Goal: Task Accomplishment & Management: Complete application form

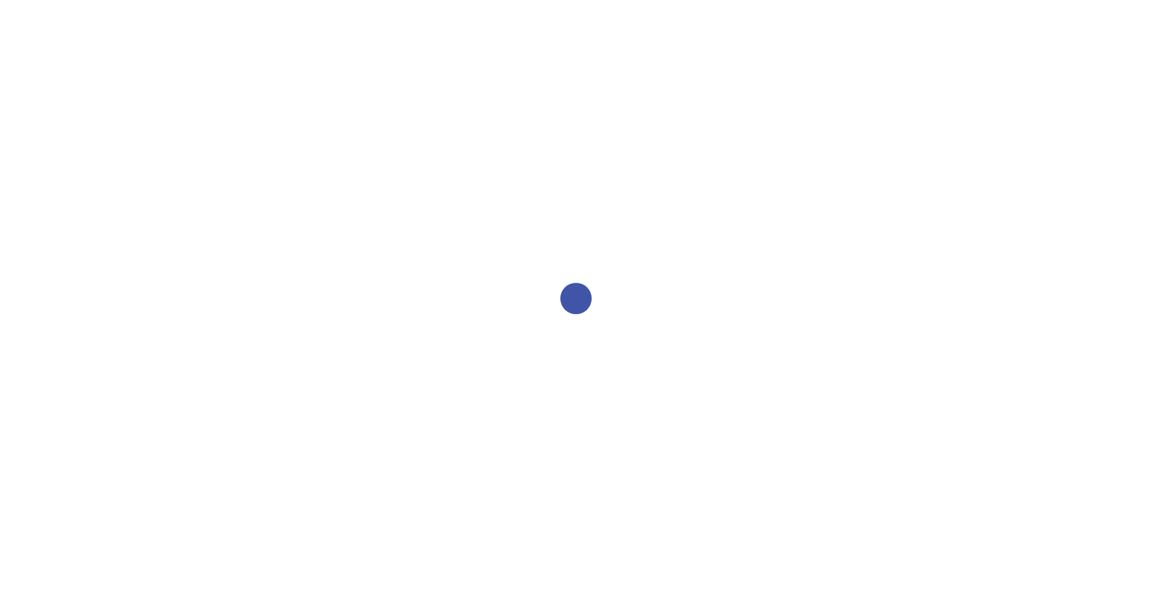
select select "2bed604d-1099-4043-b1bc-2365e8740244"
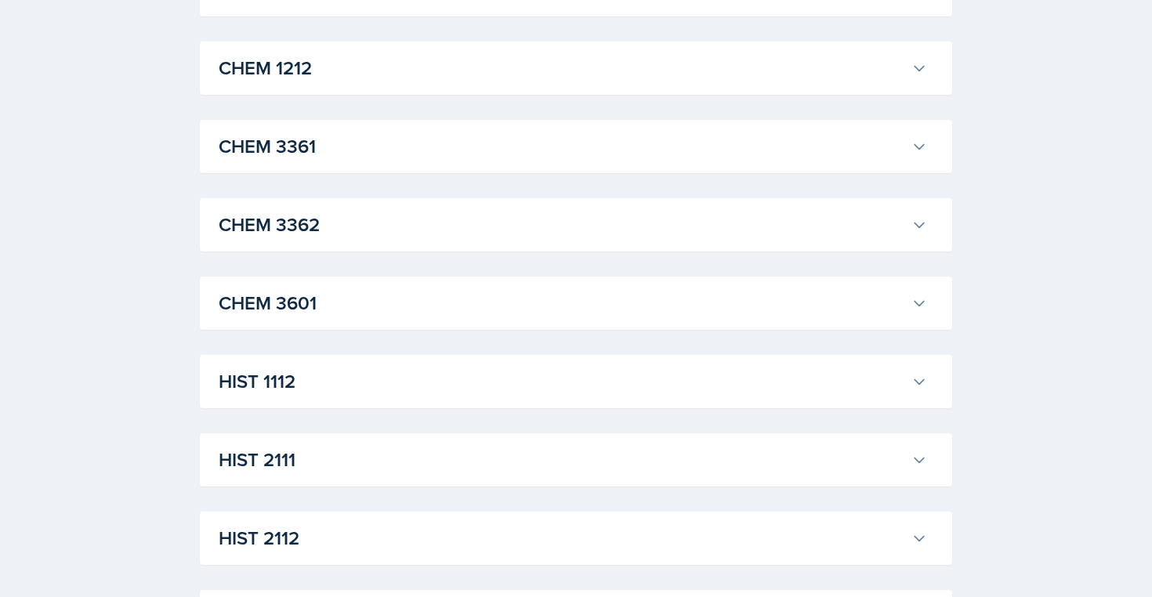
scroll to position [901, 0]
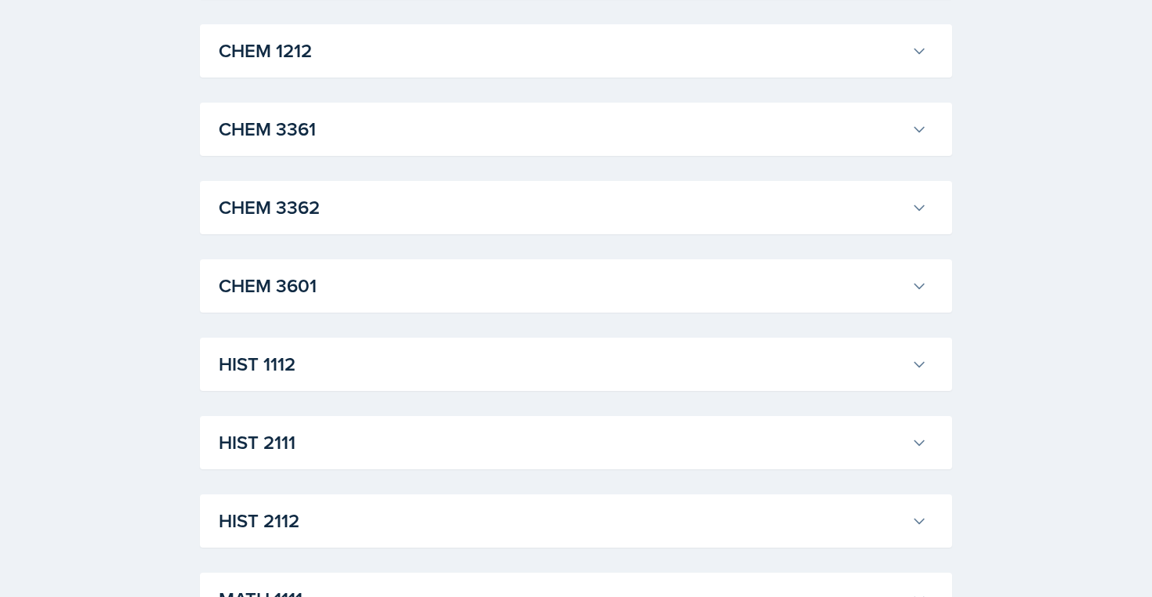
click at [431, 284] on h3 "CHEM 3601" at bounding box center [562, 286] width 686 height 28
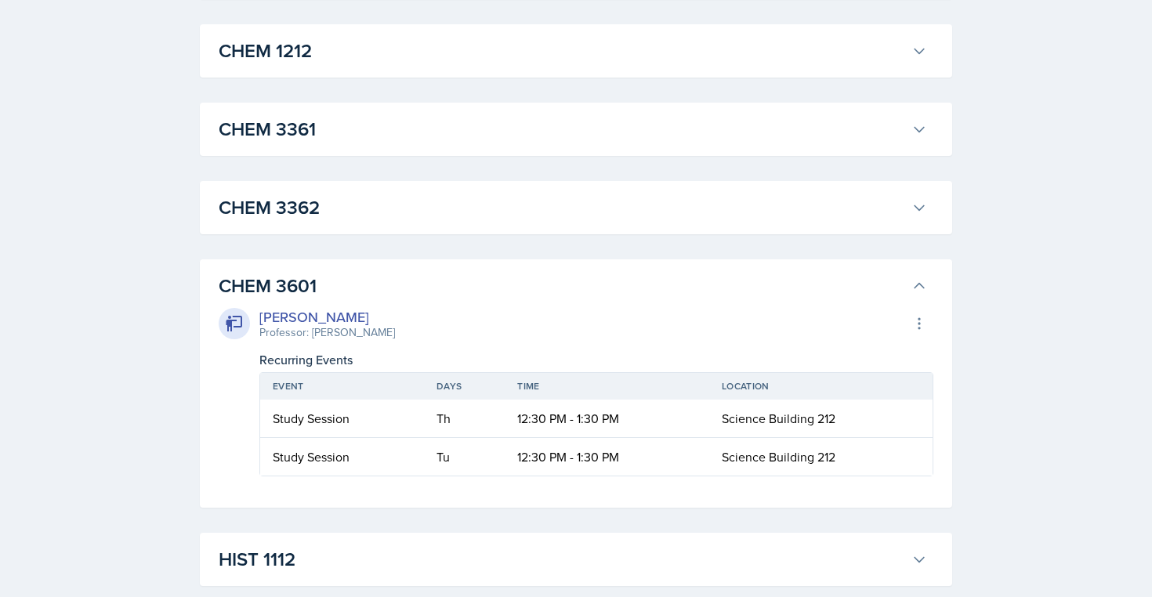
click at [431, 284] on h3 "CHEM 3601" at bounding box center [562, 286] width 686 height 28
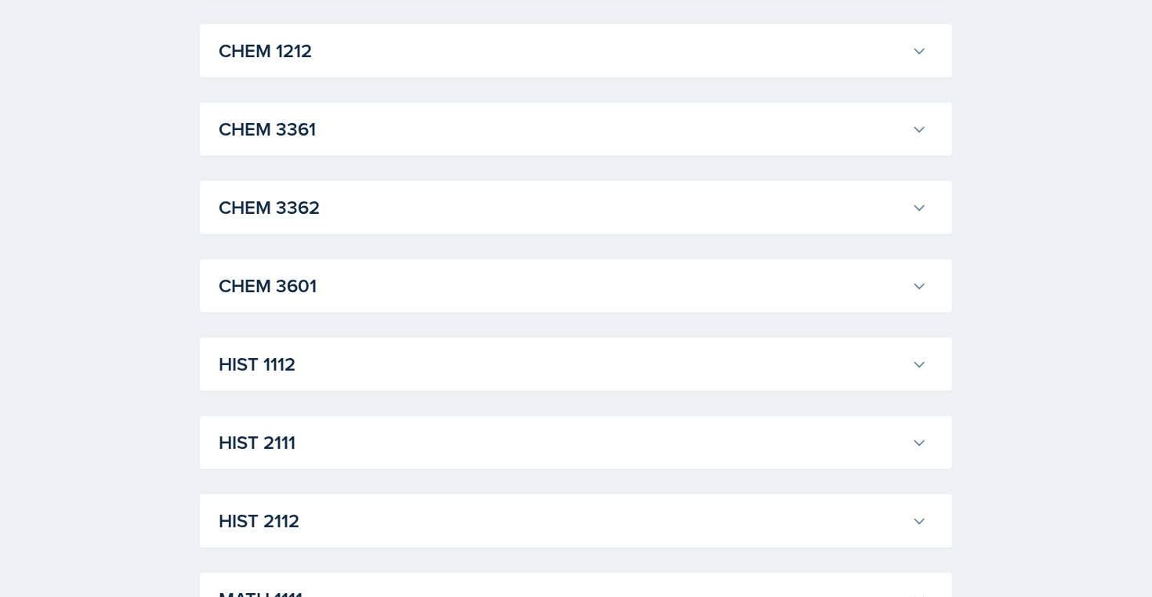
click at [419, 202] on h3 "CHEM 3362" at bounding box center [562, 208] width 686 height 28
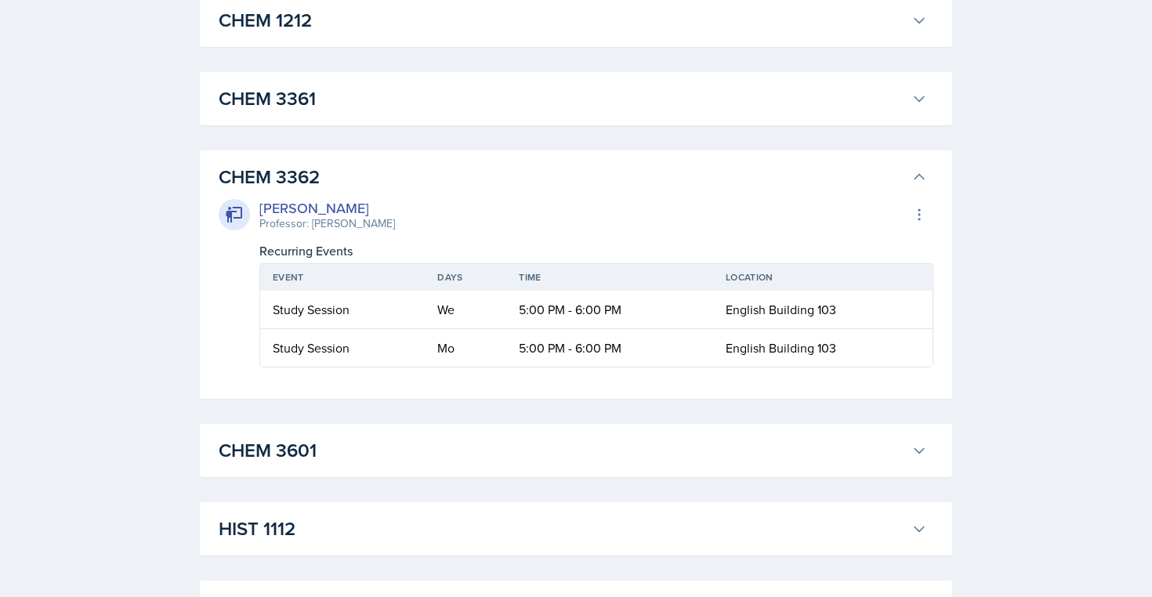
scroll to position [936, 0]
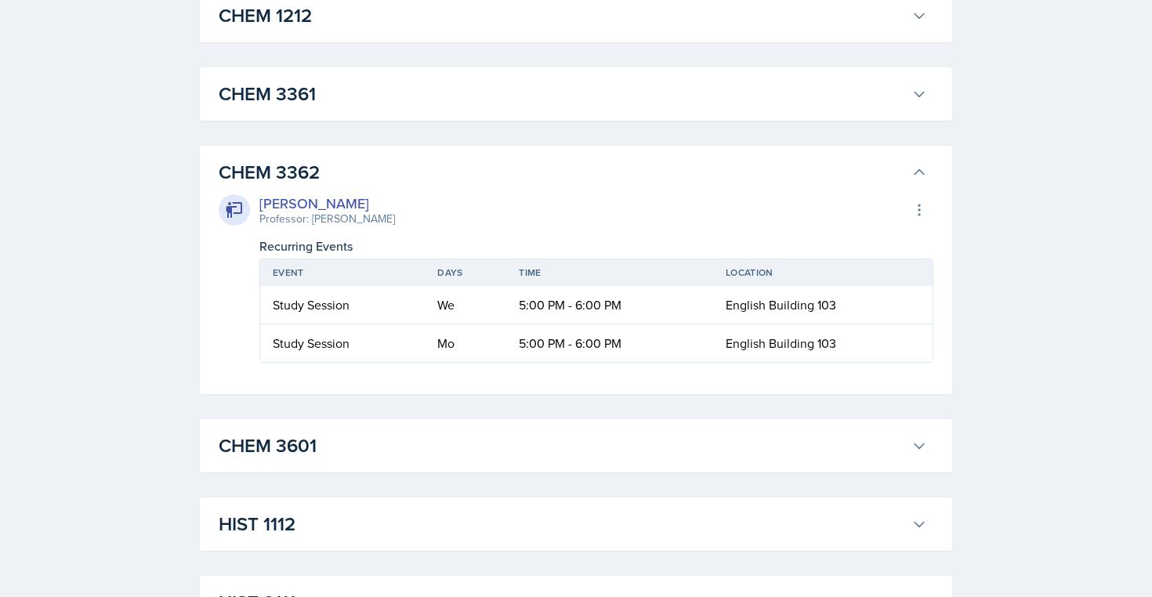
click at [416, 190] on div "[PERSON_NAME] Professor: [PERSON_NAME] Export to Google Calendar Recurring Even…" at bounding box center [576, 274] width 715 height 176
click at [389, 82] on h3 "CHEM 3361" at bounding box center [562, 94] width 686 height 28
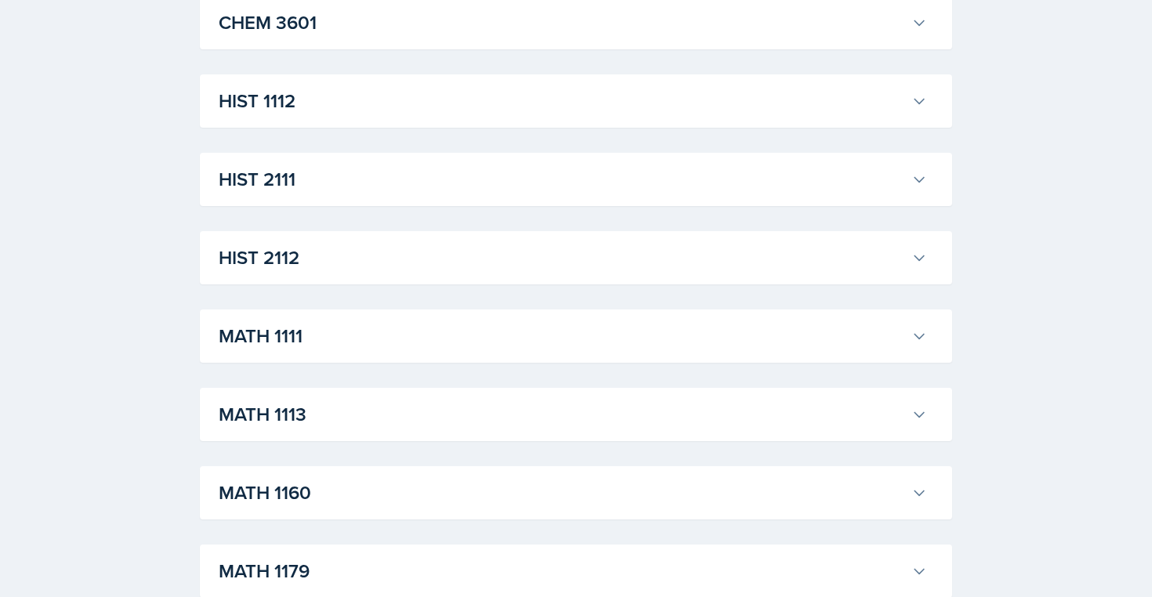
scroll to position [3300, 0]
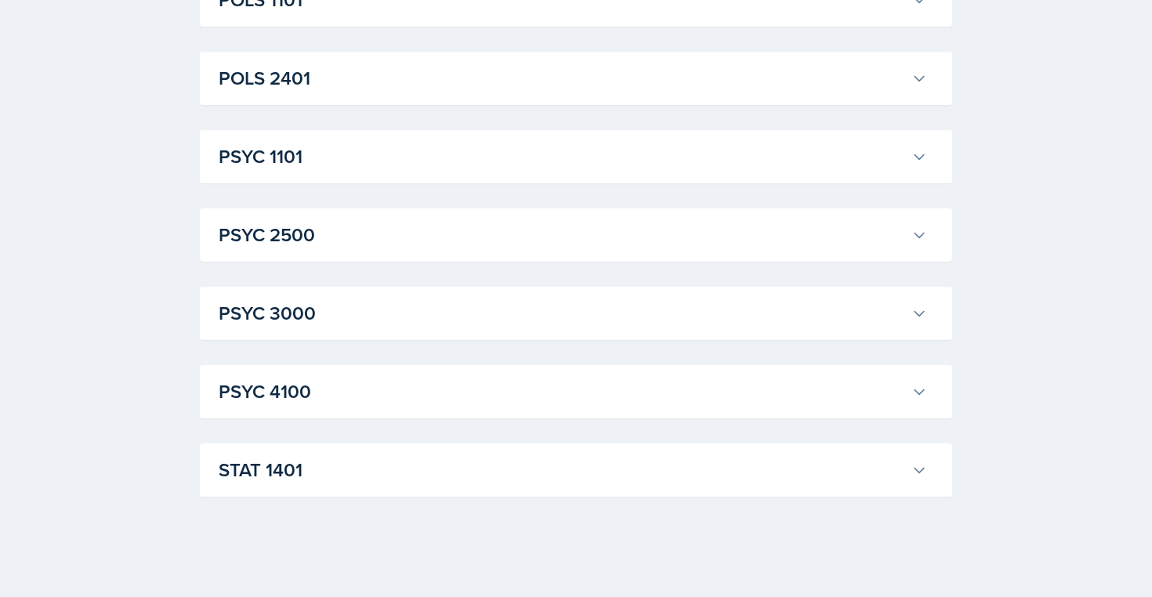
click at [320, 462] on h3 "STAT 1401" at bounding box center [562, 470] width 686 height 28
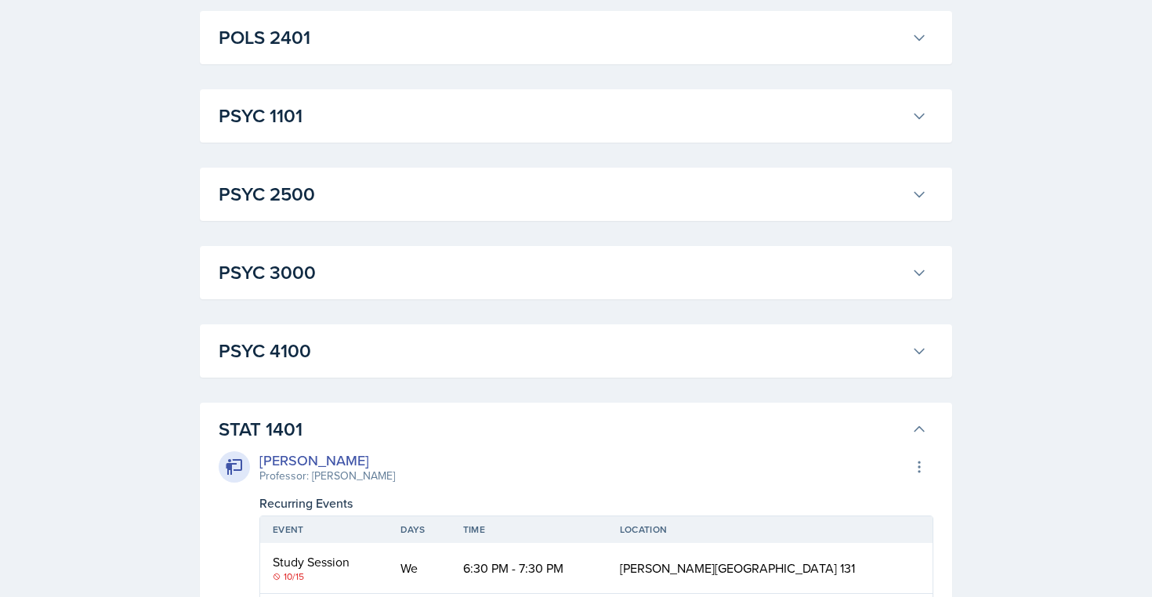
scroll to position [3298, 0]
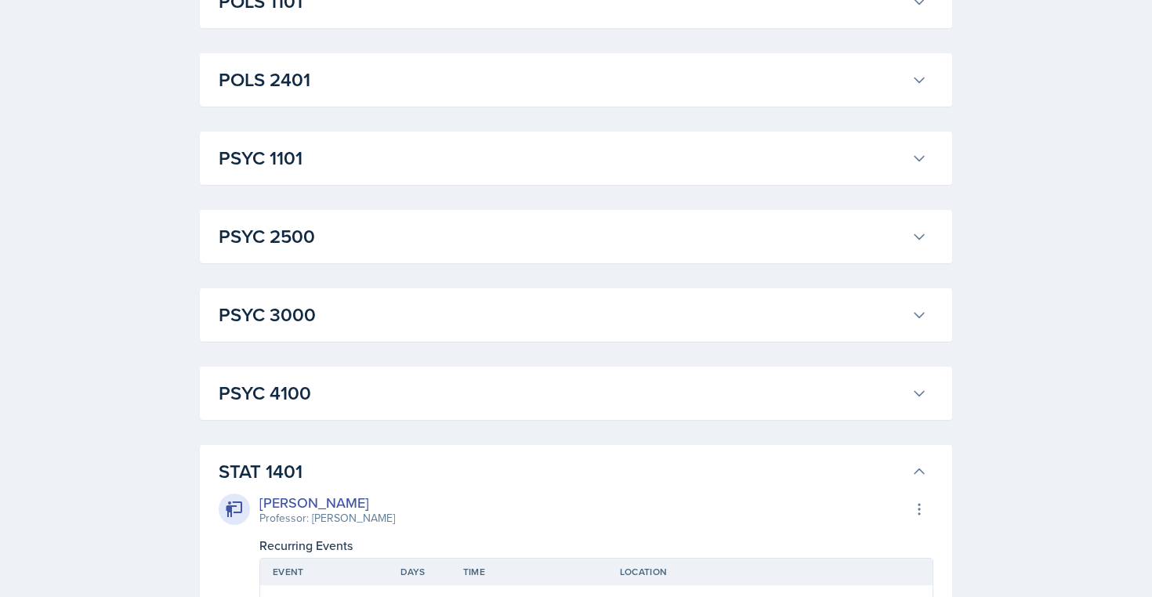
click at [301, 397] on h3 "PSYC 4100" at bounding box center [562, 393] width 686 height 28
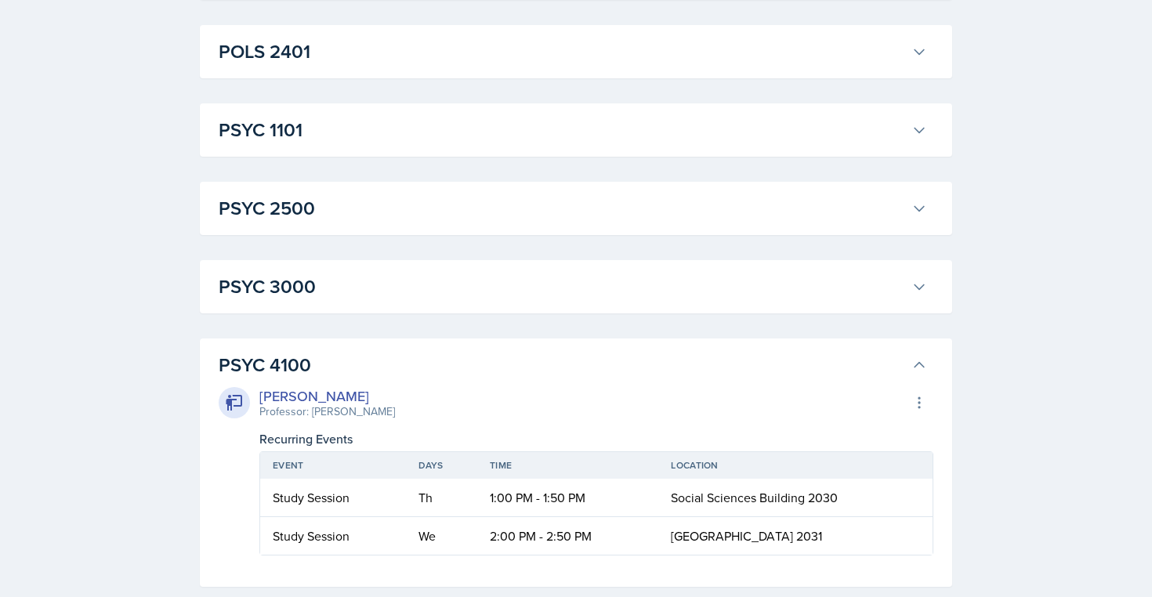
scroll to position [3129, 0]
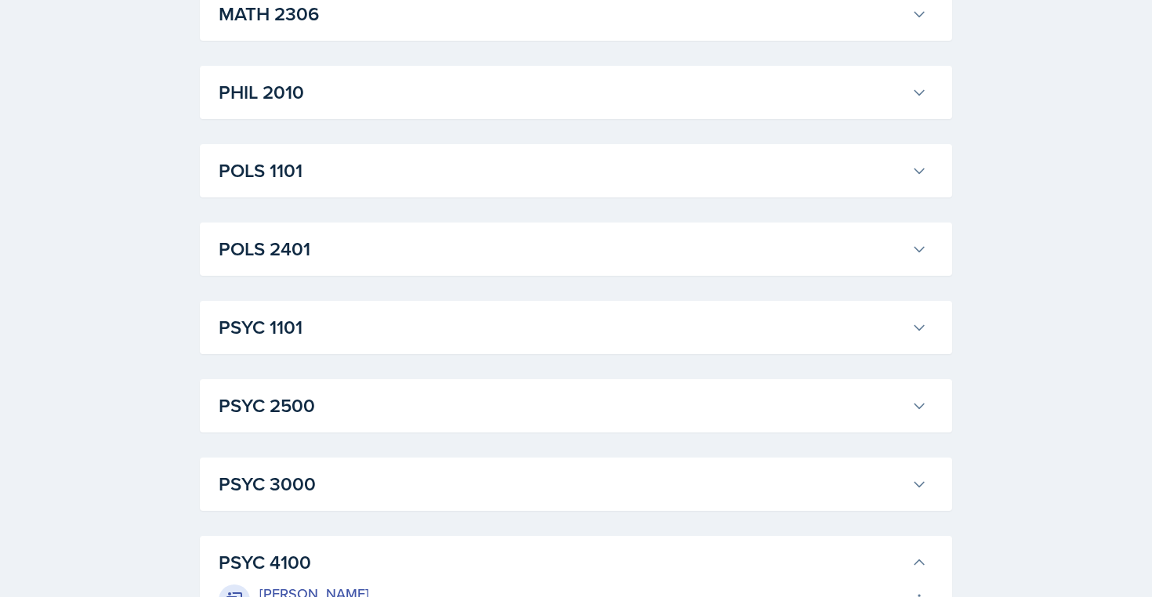
click at [299, 503] on div "PSYC 3000 [PERSON_NAME] Professor: [PERSON_NAME] Export to Google Calendar Recu…" at bounding box center [576, 484] width 752 height 53
click at [305, 493] on h3 "PSYC 3000" at bounding box center [562, 484] width 686 height 28
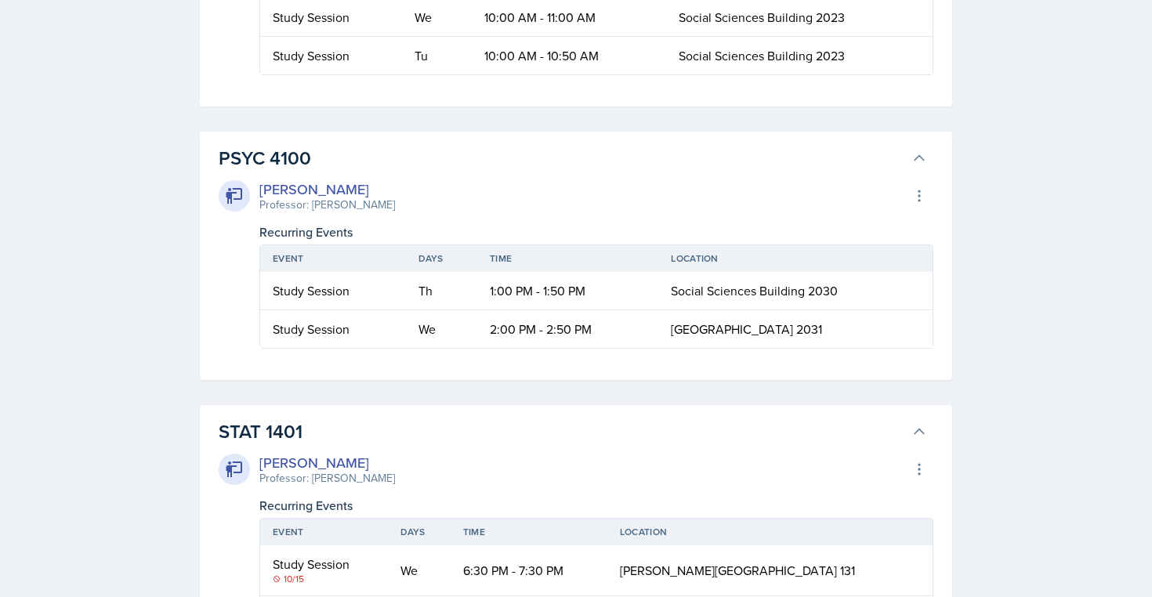
scroll to position [4245, 0]
click at [289, 170] on h3 "PSYC 4100" at bounding box center [562, 156] width 686 height 28
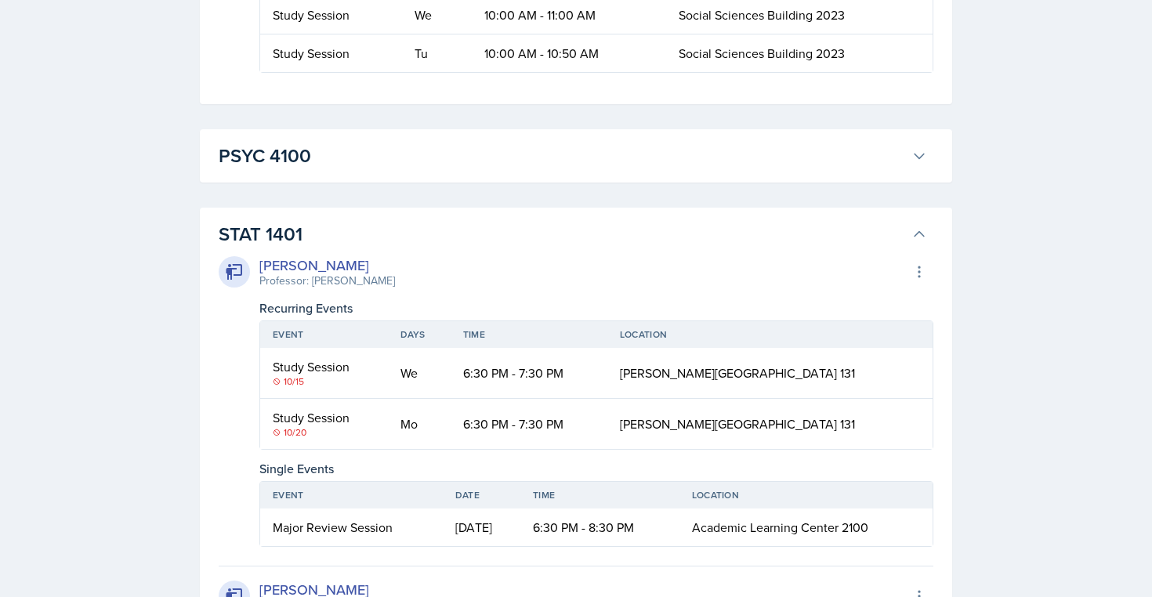
click at [284, 248] on h3 "STAT 1401" at bounding box center [562, 234] width 686 height 28
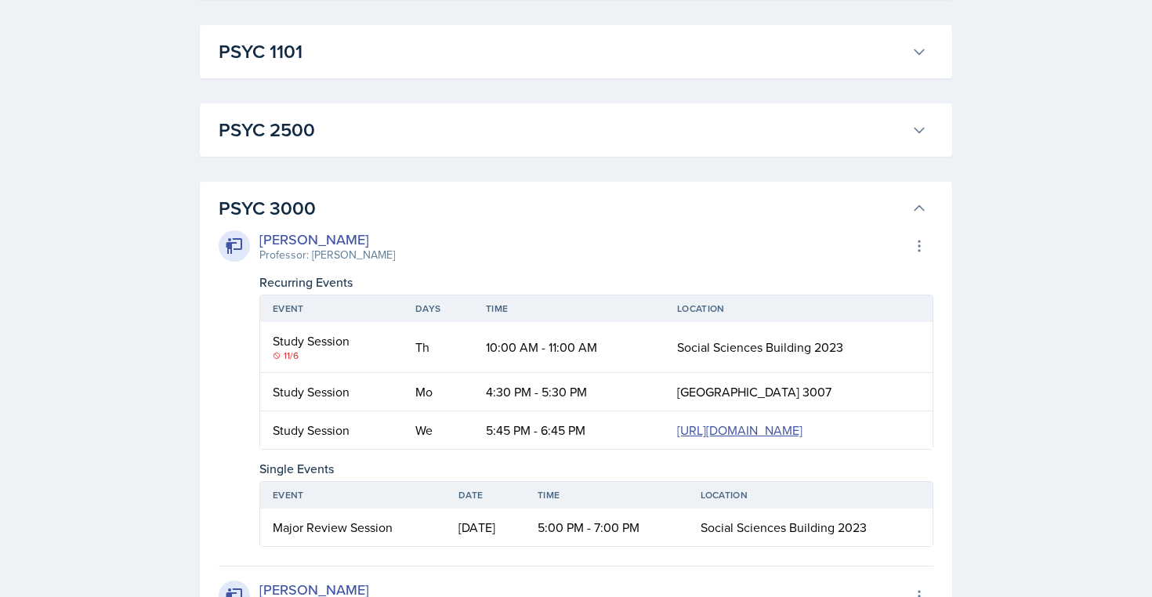
scroll to position [3261, 0]
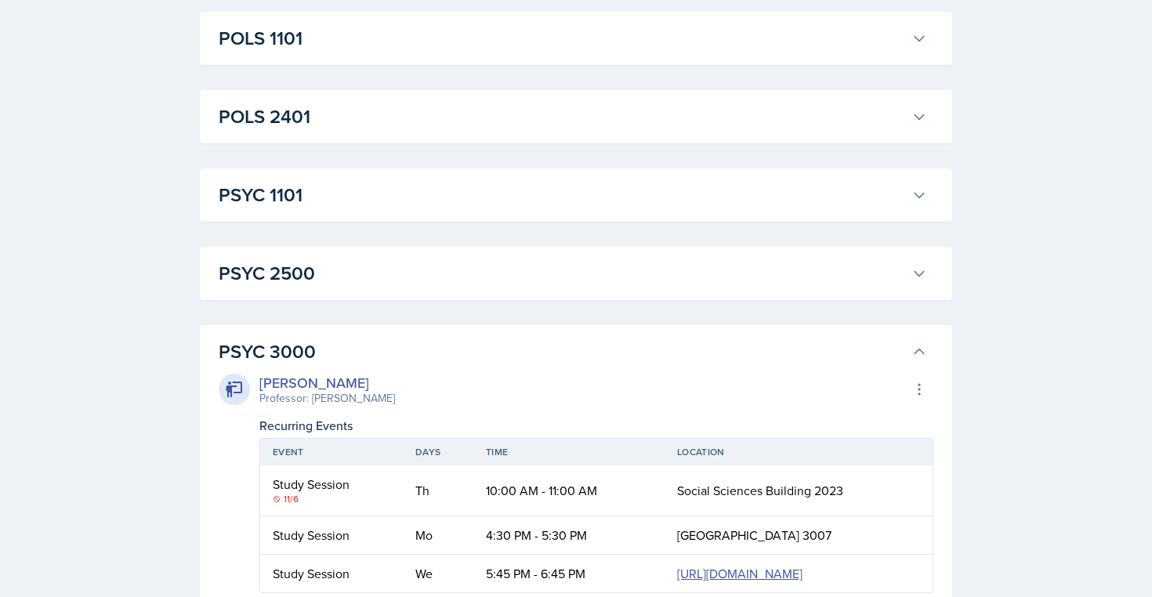
click at [299, 338] on h3 "PSYC 3000" at bounding box center [562, 352] width 686 height 28
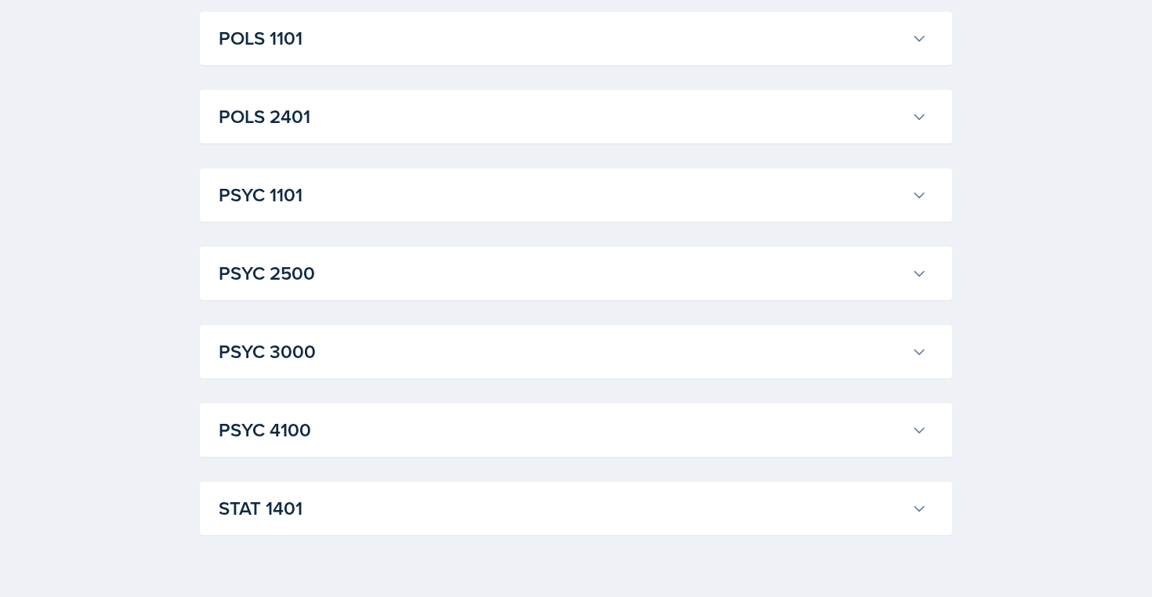
click at [299, 274] on h3 "PSYC 2500" at bounding box center [562, 273] width 686 height 28
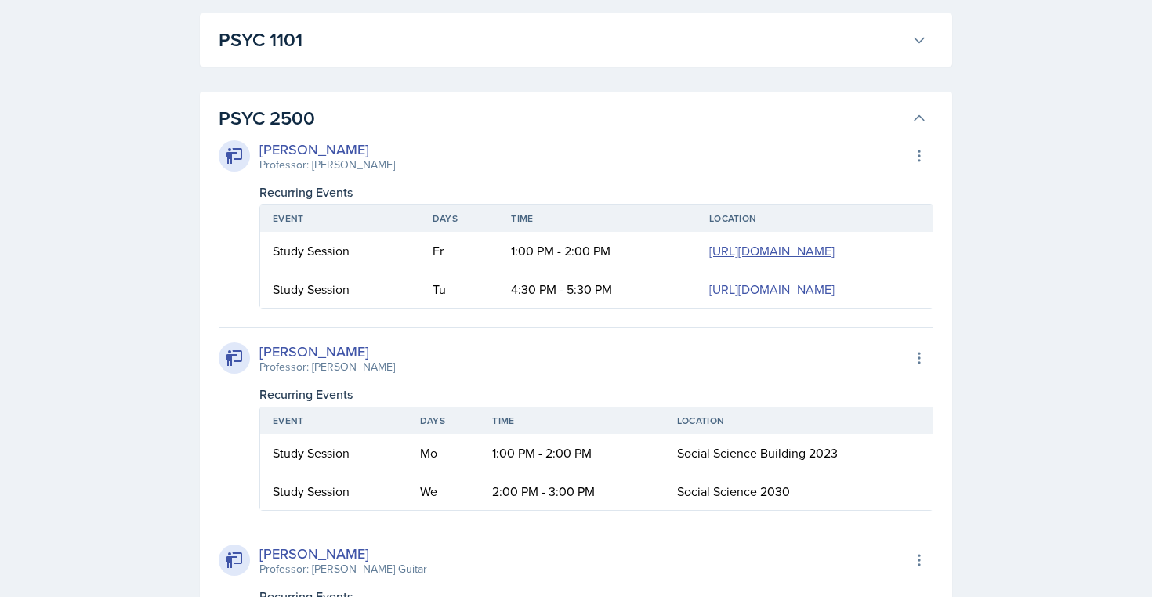
scroll to position [3425, 0]
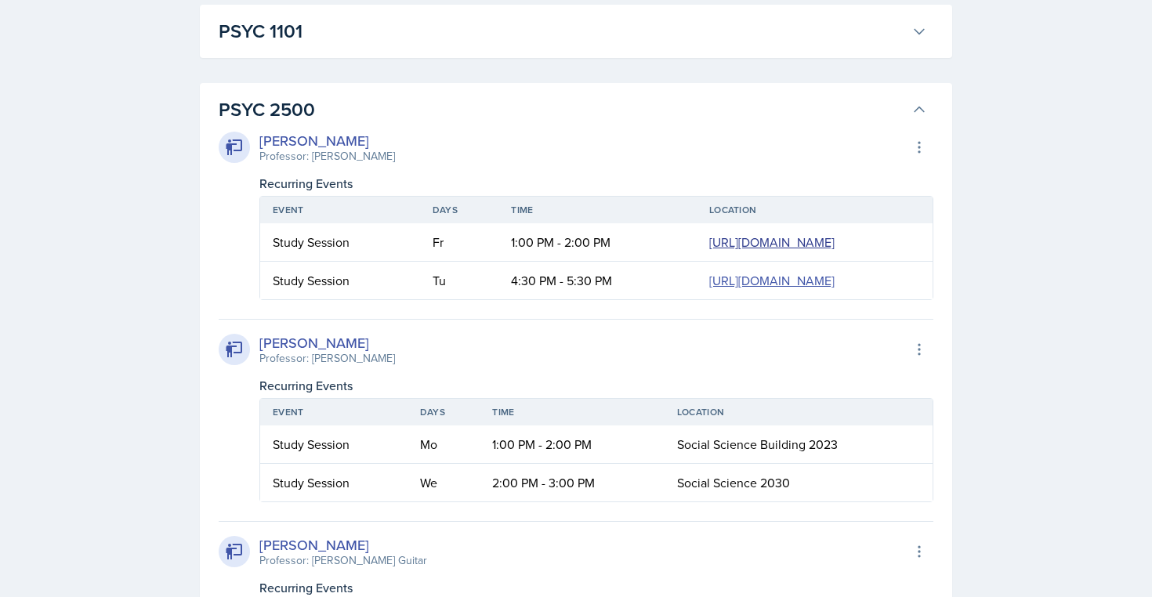
click at [709, 245] on link "[URL][DOMAIN_NAME]" at bounding box center [771, 242] width 125 height 17
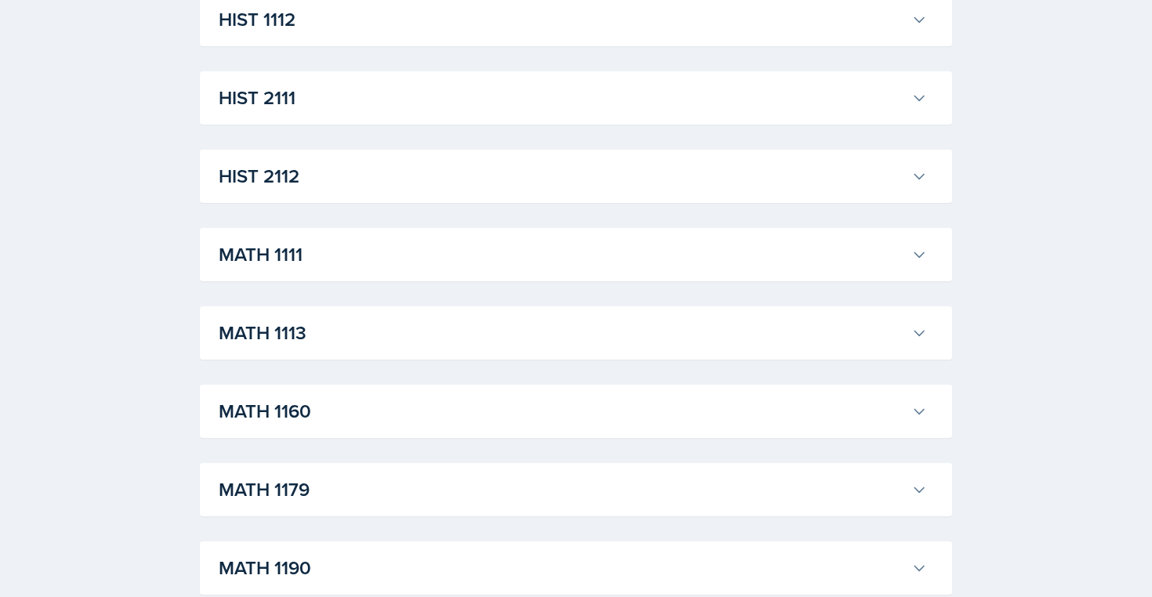
scroll to position [1910, 0]
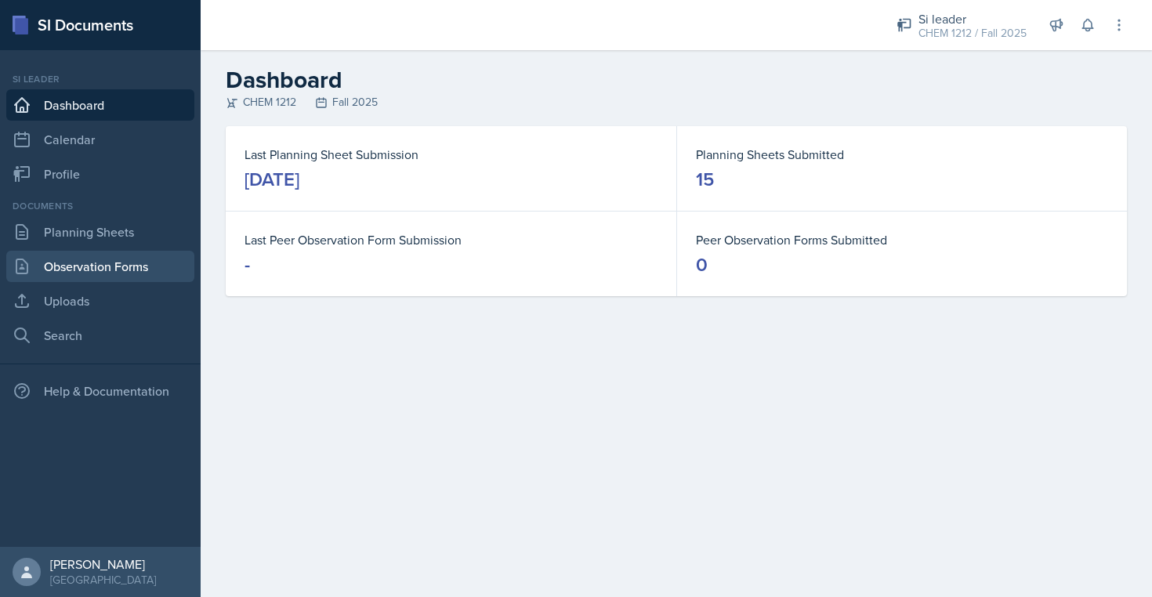
click at [101, 260] on link "Observation Forms" at bounding box center [100, 266] width 188 height 31
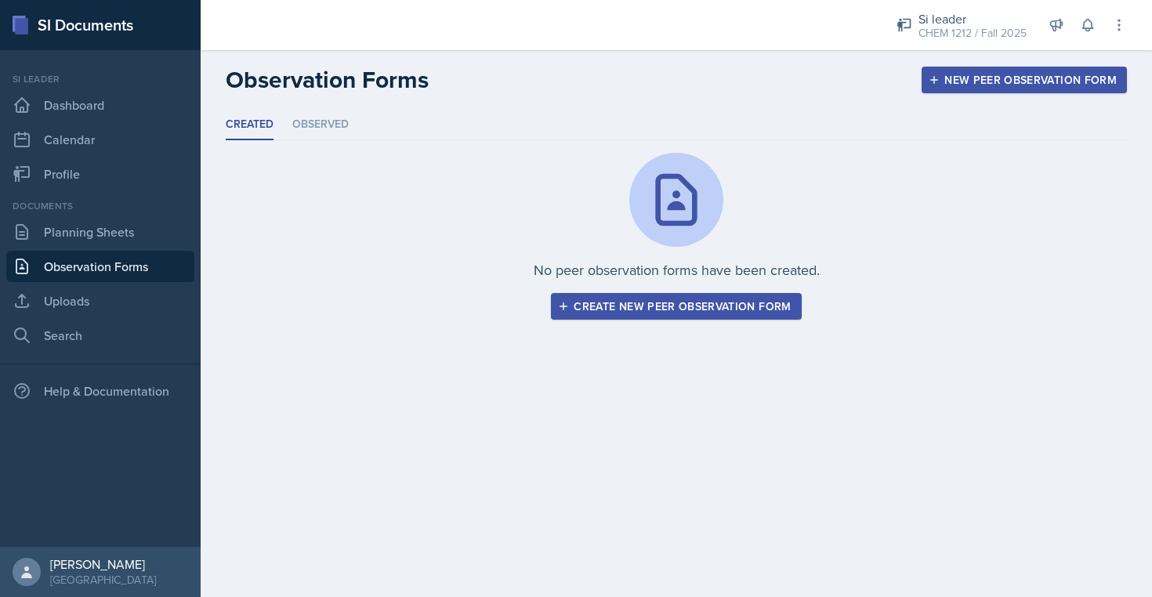
click at [698, 316] on button "Create new peer observation form" at bounding box center [676, 306] width 250 height 27
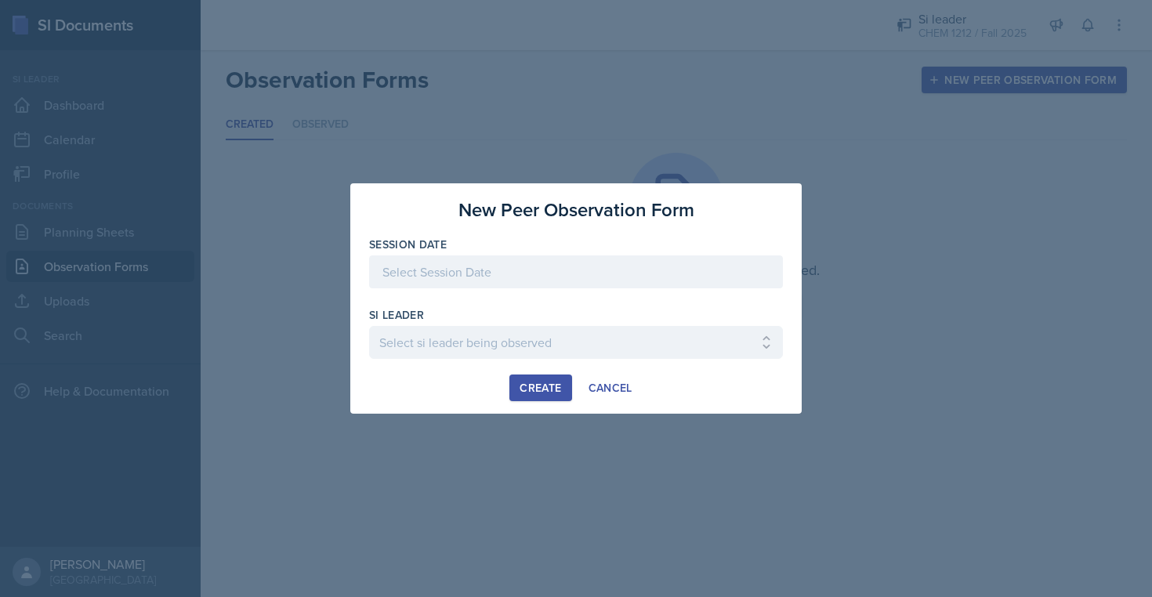
click at [552, 269] on div at bounding box center [576, 271] width 414 height 33
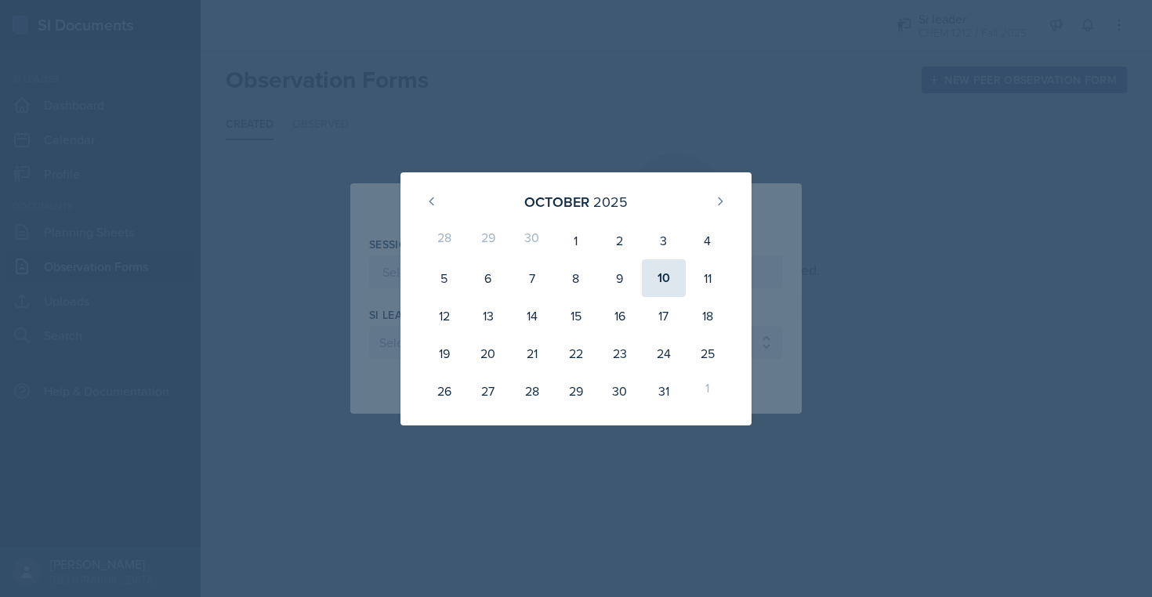
click at [674, 262] on div "10" at bounding box center [664, 278] width 44 height 38
type input "October 10th, 2025"
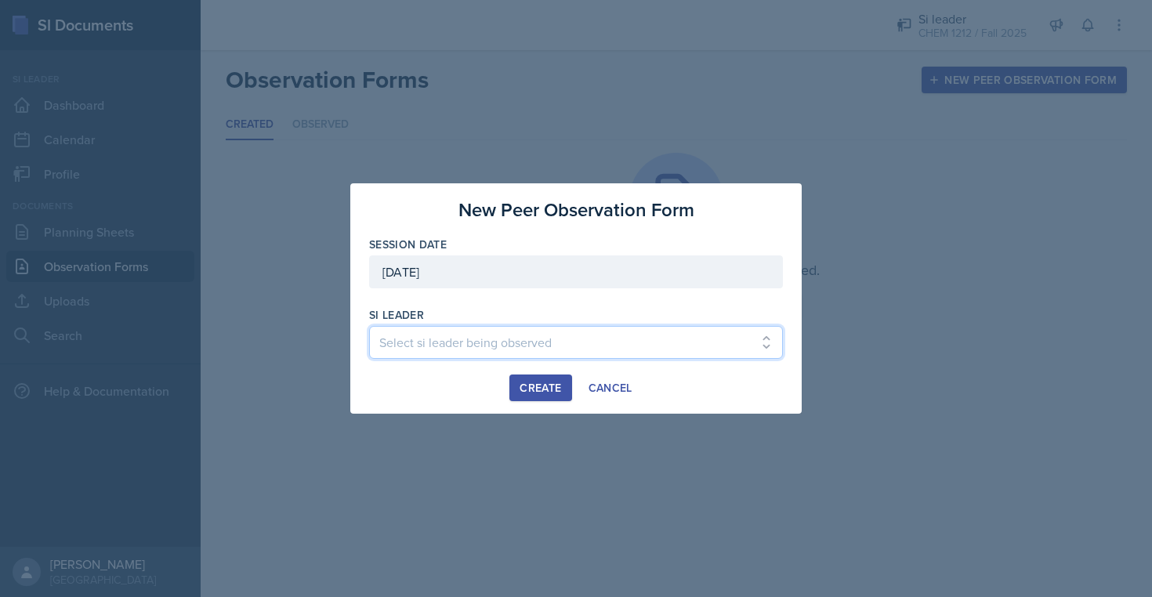
click at [532, 339] on select "Select si leader being observed Rayann Afani / PSYC 2500 / The Phantoms of The …" at bounding box center [576, 342] width 414 height 33
select select "a46de909-c9f8-455f-9b7a-b85a403d3af4"
click at [526, 386] on div "Create" at bounding box center [541, 388] width 42 height 13
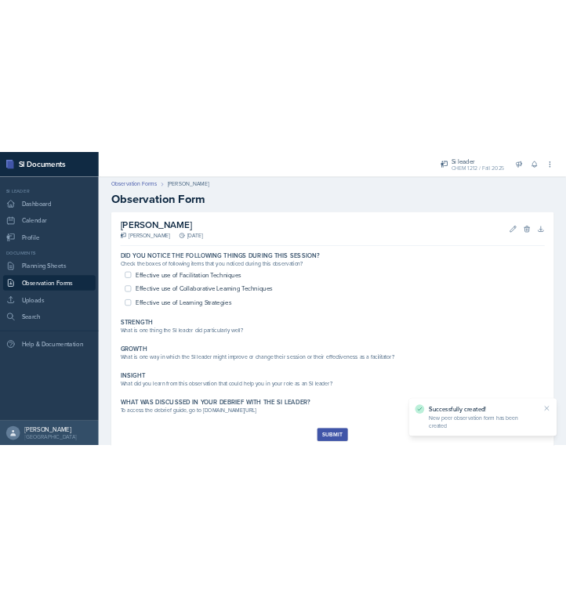
scroll to position [49, 0]
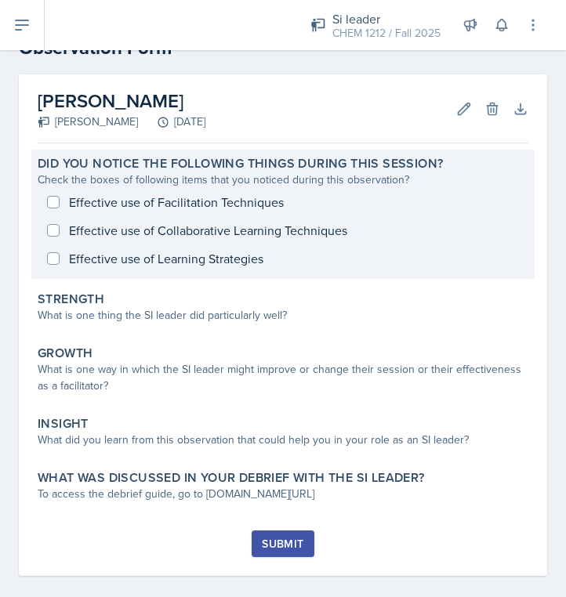
click at [231, 205] on div "Effective use of Facilitation Techniques Effective use of Collaborative Learnin…" at bounding box center [283, 230] width 491 height 85
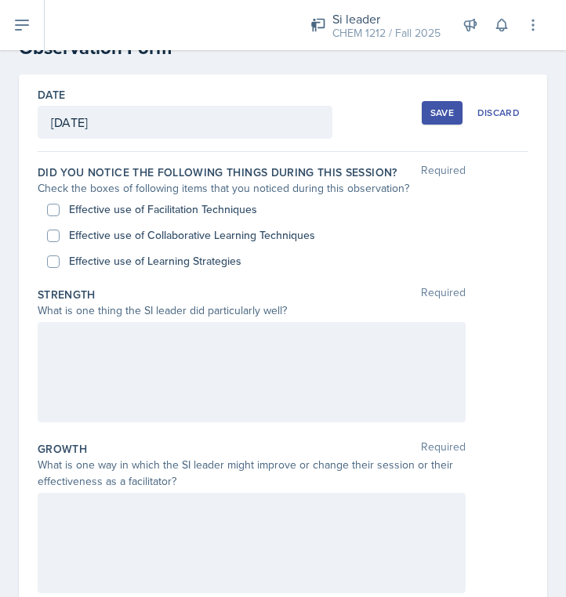
click at [137, 363] on div at bounding box center [252, 372] width 428 height 100
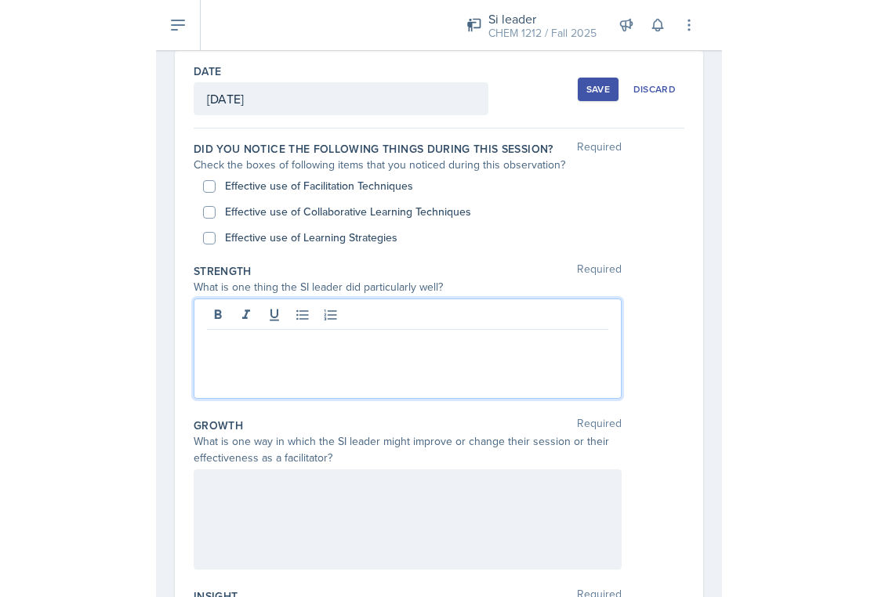
scroll to position [67, 0]
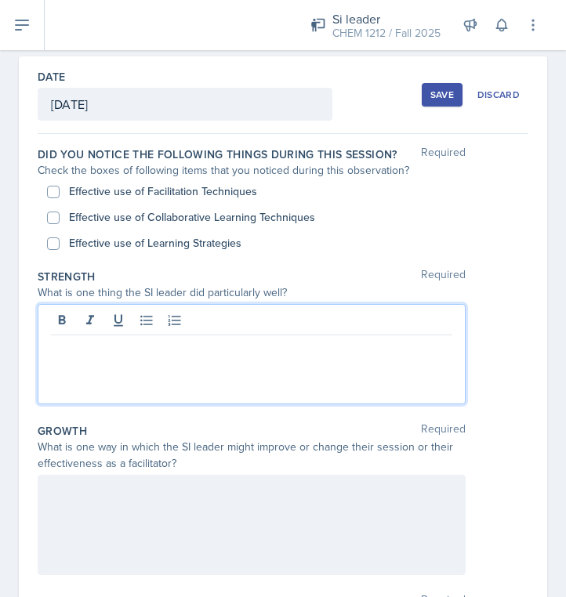
click at [215, 387] on div at bounding box center [252, 354] width 428 height 100
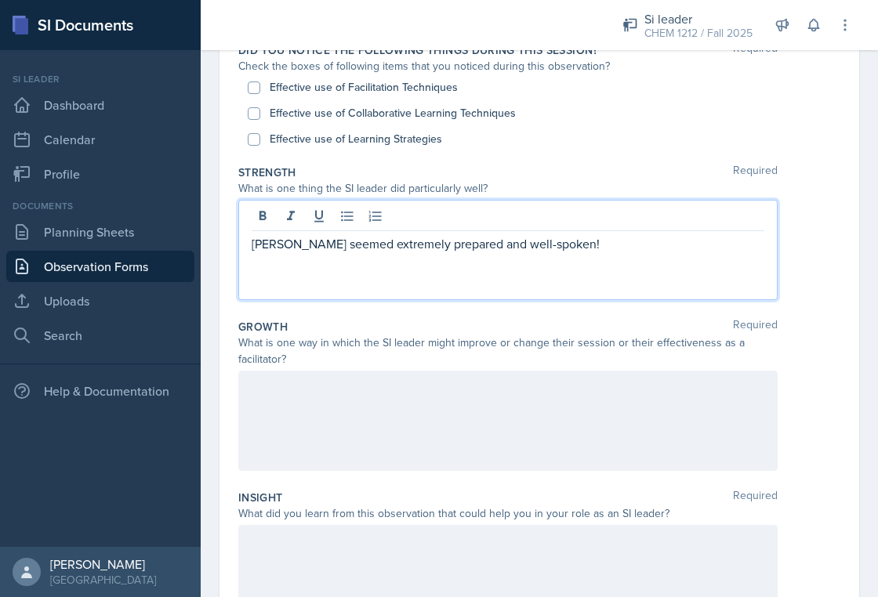
scroll to position [125, 0]
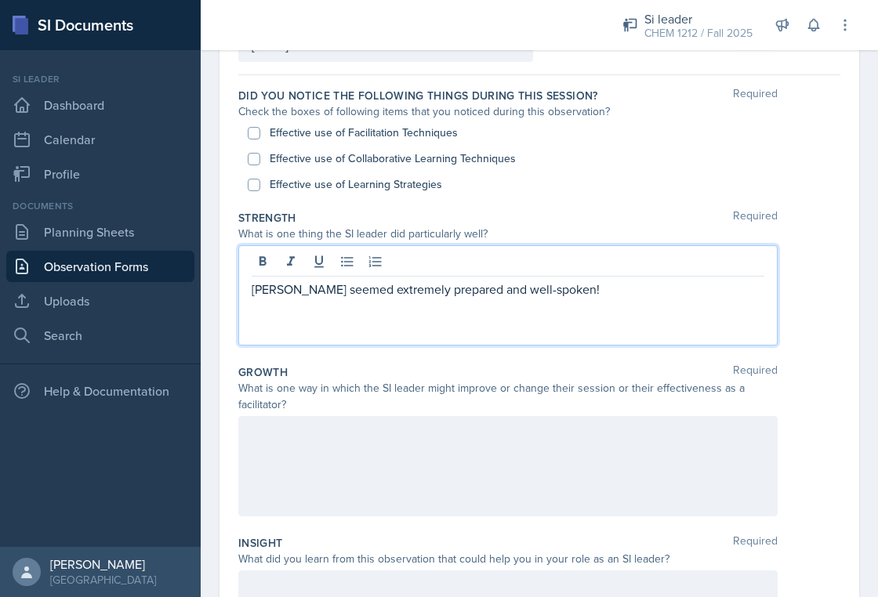
click at [581, 306] on div "Rayann seemed extremely prepared and well-spoken!" at bounding box center [507, 295] width 539 height 100
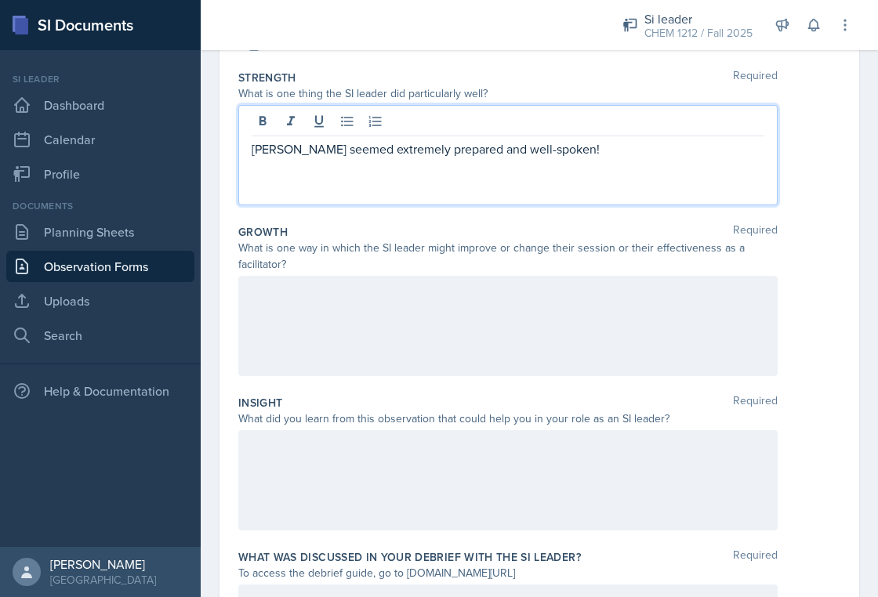
scroll to position [267, 0]
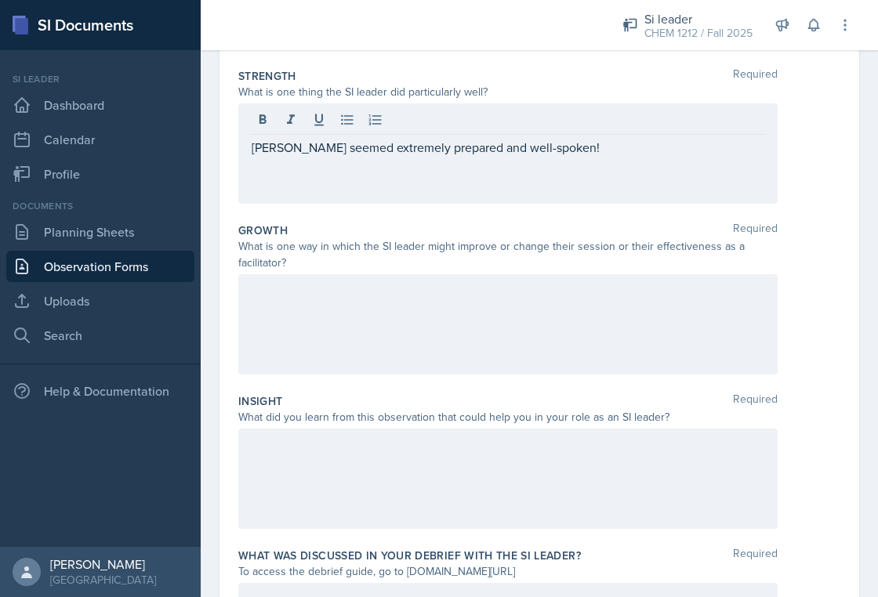
click at [516, 560] on label "What was discussed in your debrief with the SI Leader?" at bounding box center [409, 556] width 342 height 16
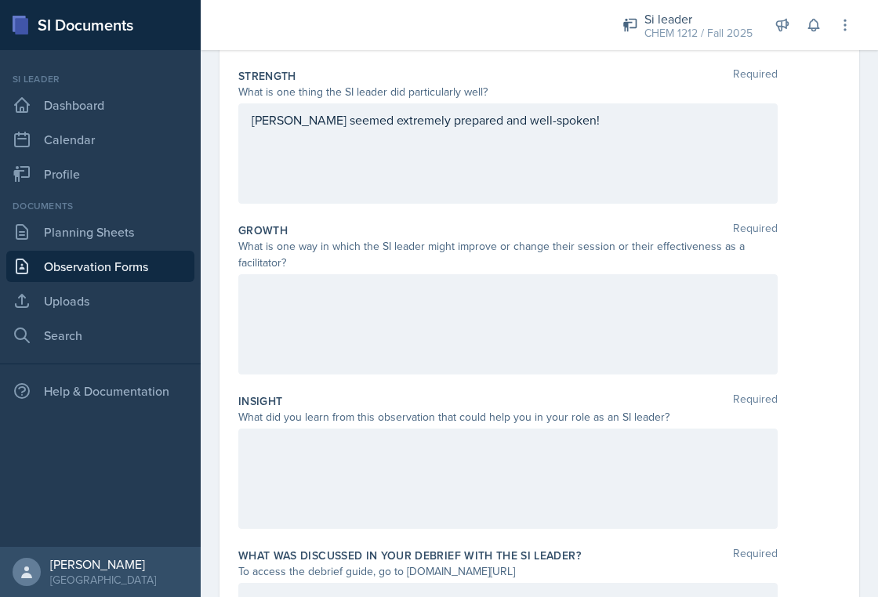
click at [512, 459] on div at bounding box center [507, 479] width 539 height 100
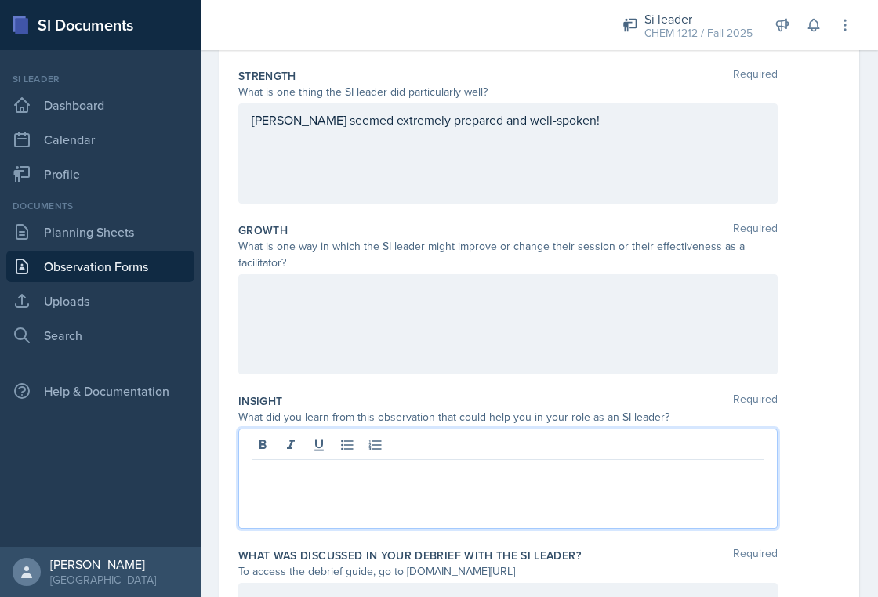
scroll to position [295, 0]
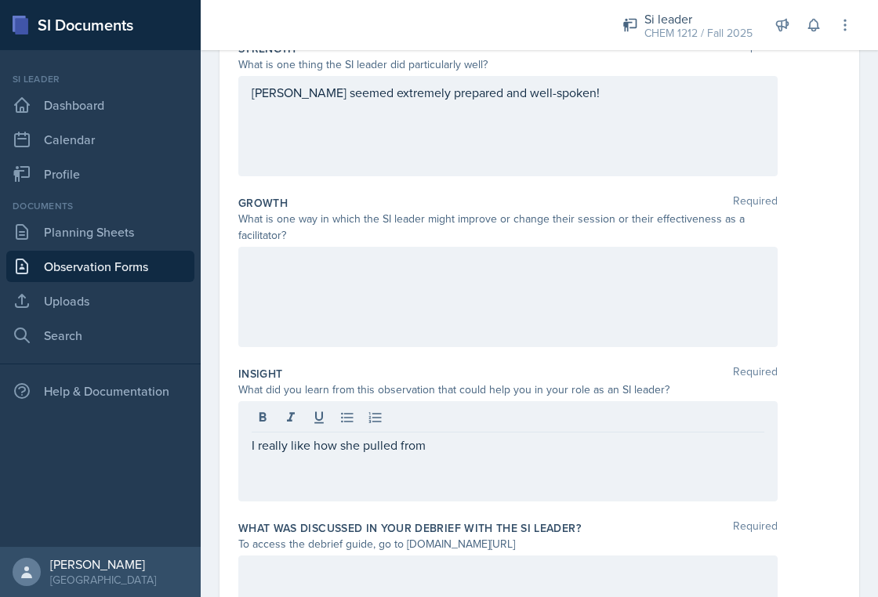
click at [480, 475] on div "I really like how she pulled from" at bounding box center [507, 451] width 539 height 100
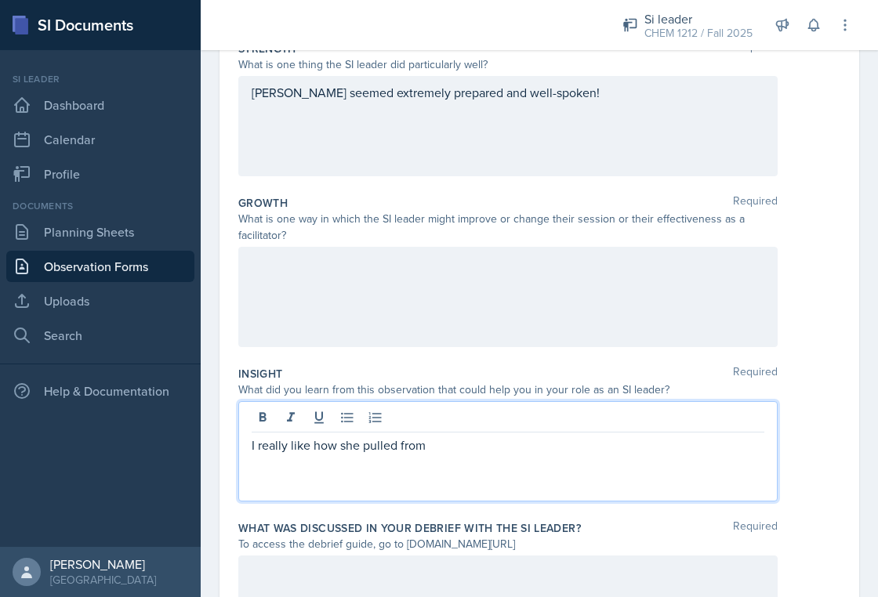
click at [361, 447] on p "I really like how she pulled from" at bounding box center [508, 445] width 512 height 19
click at [541, 451] on p "I really like how she pulled from" at bounding box center [508, 445] width 512 height 19
click at [371, 448] on p "I really like how she pulled from" at bounding box center [508, 445] width 512 height 19
click at [538, 443] on p "I really like how she had students pull from" at bounding box center [508, 445] width 512 height 19
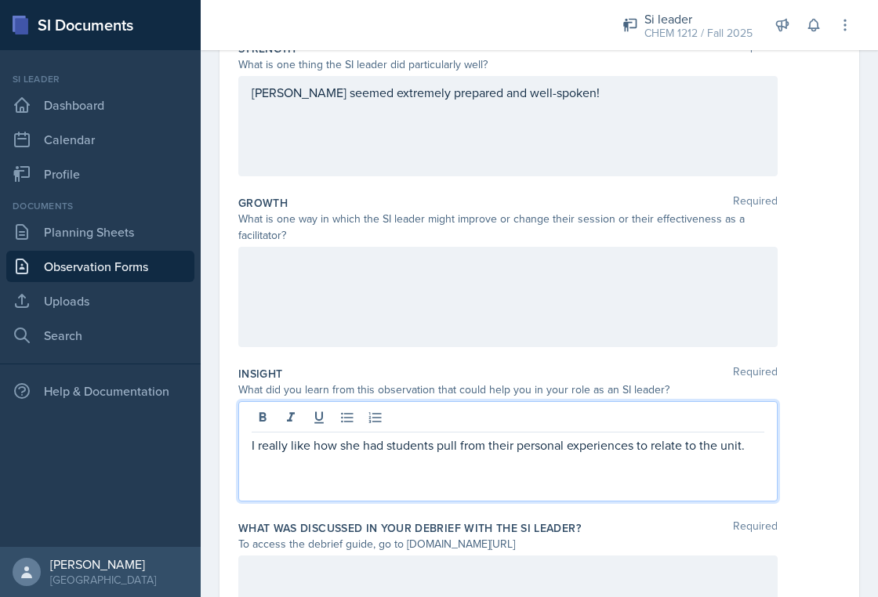
click at [483, 293] on div at bounding box center [507, 297] width 539 height 100
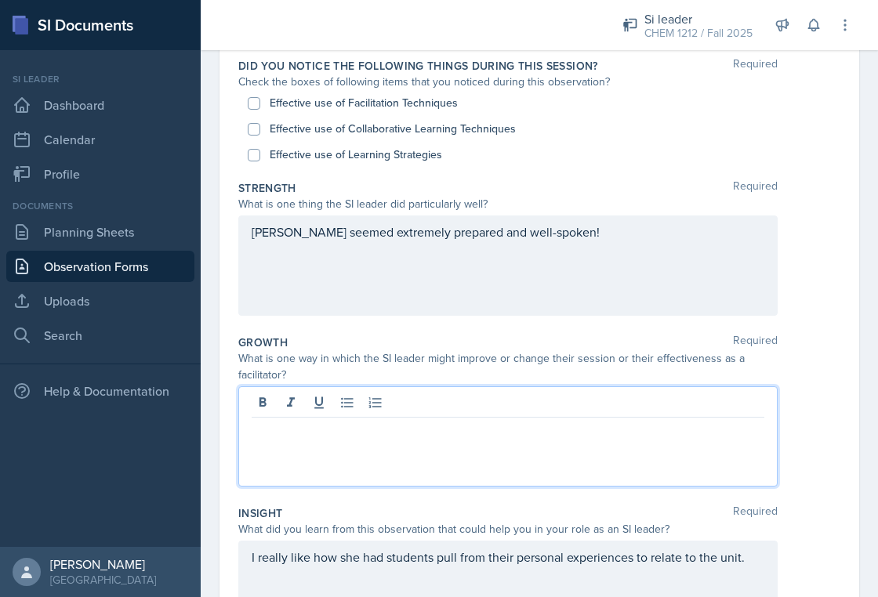
click at [621, 241] on div "Rayann seemed extremely prepared and well-spoken!" at bounding box center [507, 265] width 539 height 100
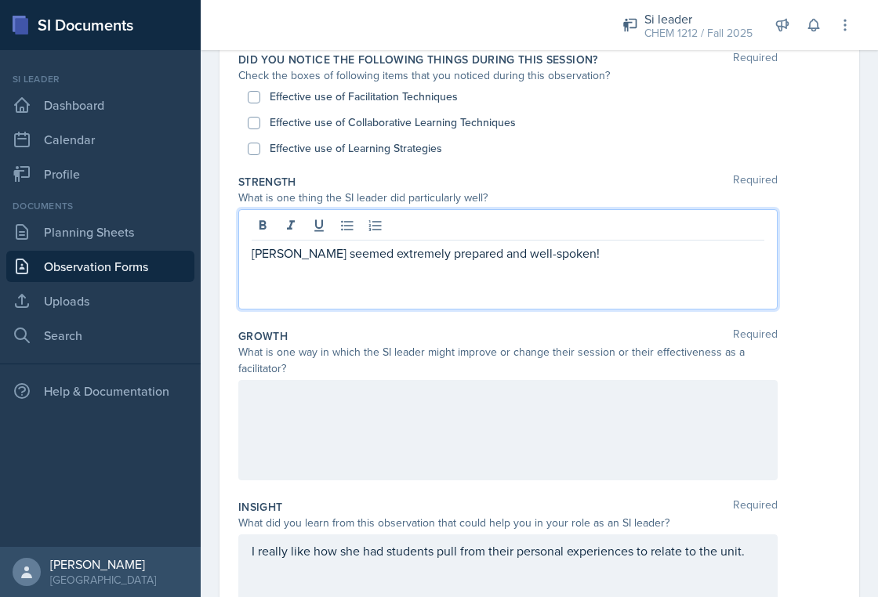
scroll to position [160, 0]
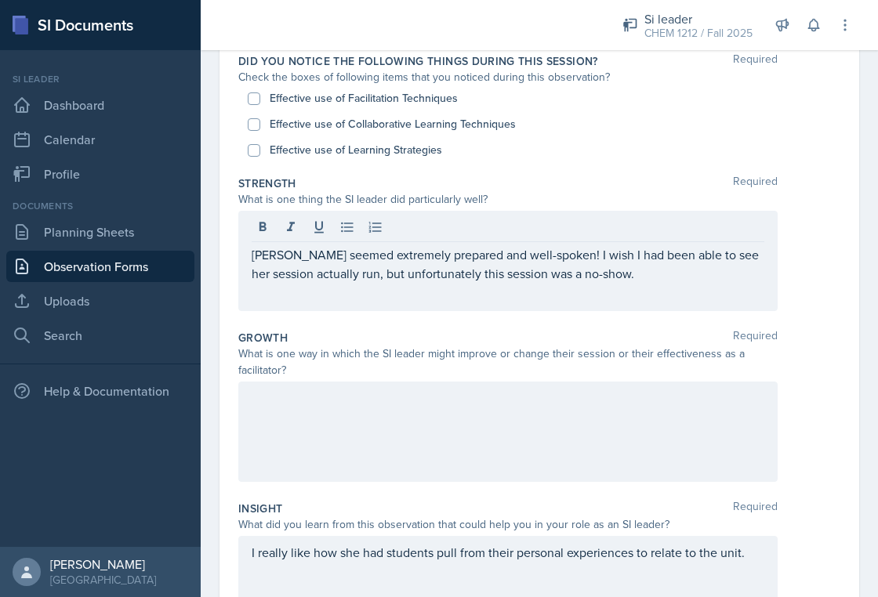
click at [672, 295] on div "Rayann seemed extremely prepared and well-spoken! I wish I had been able to see…" at bounding box center [507, 261] width 539 height 100
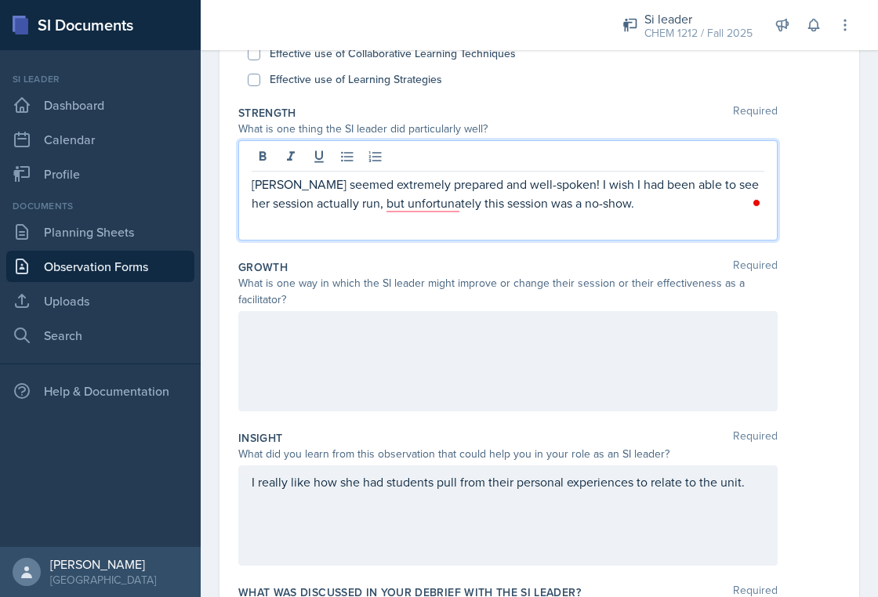
scroll to position [231, 0]
click at [416, 202] on p "Rayann seemed extremely prepared and well-spoken! I wish I had been able to see…" at bounding box center [508, 193] width 512 height 38
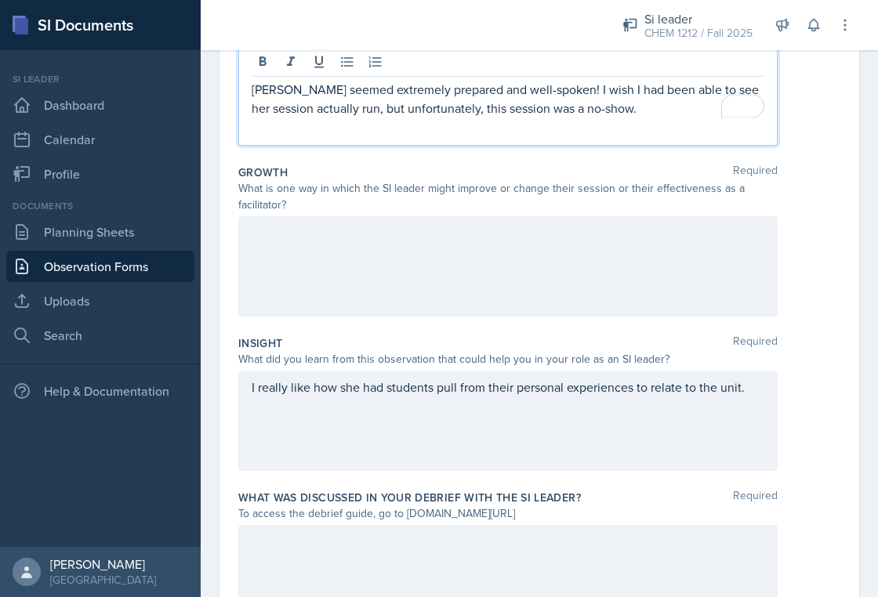
scroll to position [416, 0]
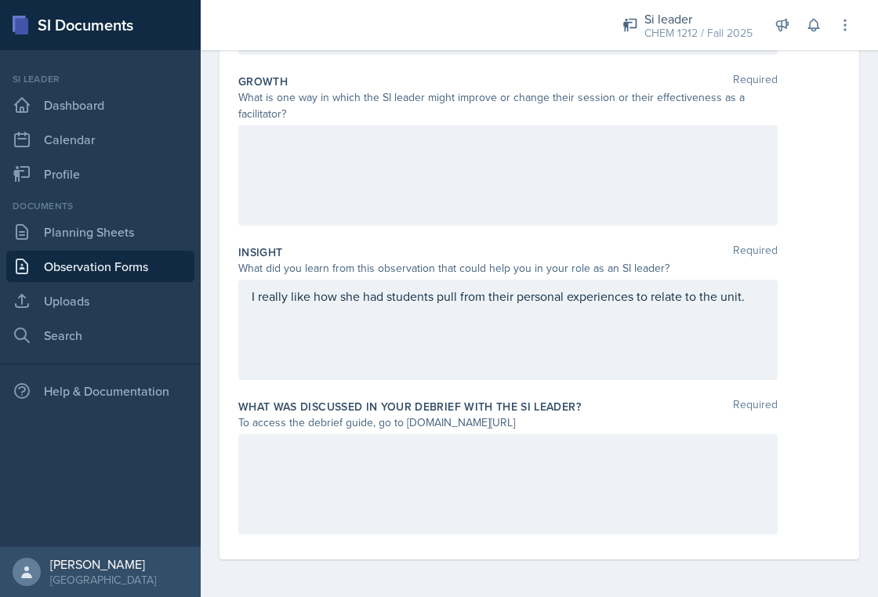
drag, startPoint x: 403, startPoint y: 426, endPoint x: 578, endPoint y: 428, distance: 175.5
click at [578, 428] on div "To access the debrief guide, go to www.tinyurl.com/obsvdebriefguide" at bounding box center [507, 423] width 539 height 16
copy div "www.tinyurl.com/obsvdebriefguide"
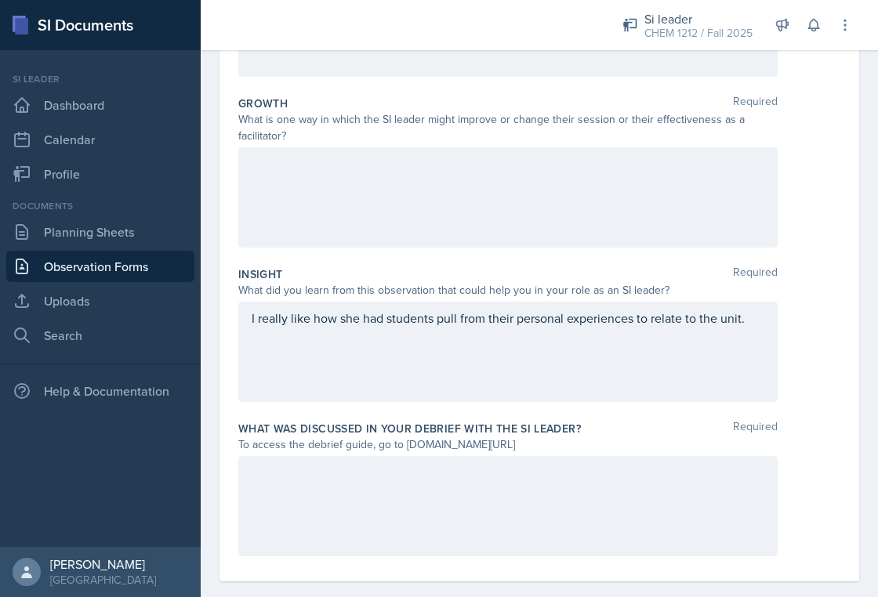
click at [331, 352] on div "I really like how she had students pull from their personal experiences to rela…" at bounding box center [507, 352] width 539 height 100
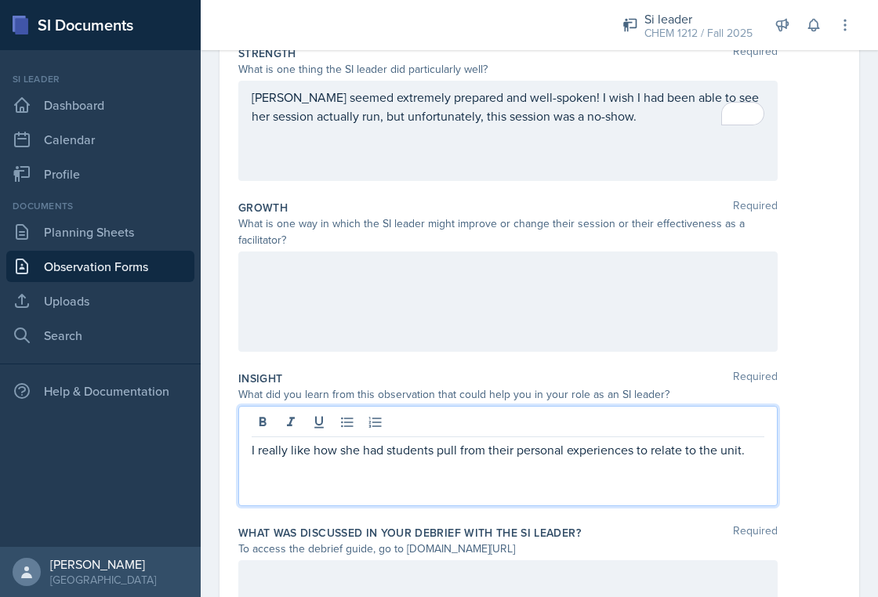
click at [344, 305] on div at bounding box center [507, 302] width 539 height 100
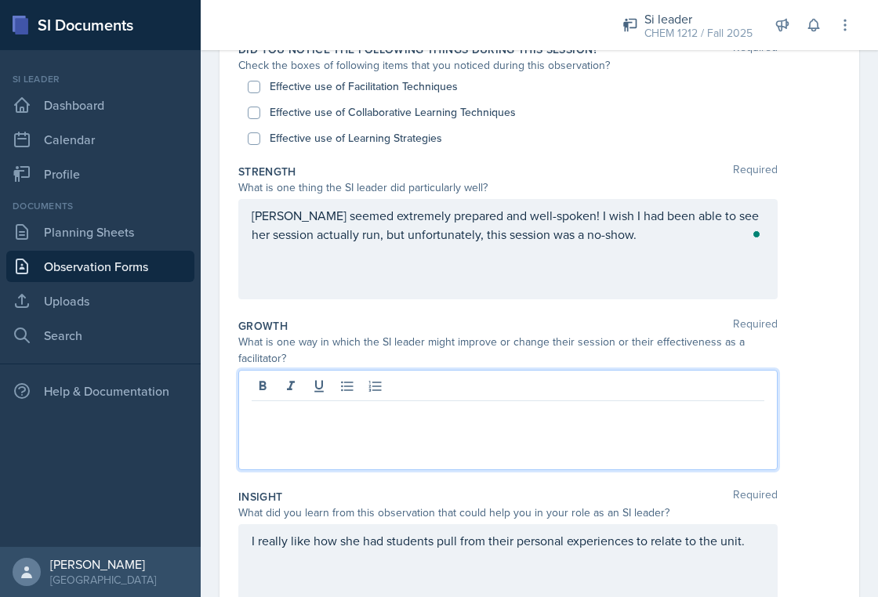
scroll to position [170, 0]
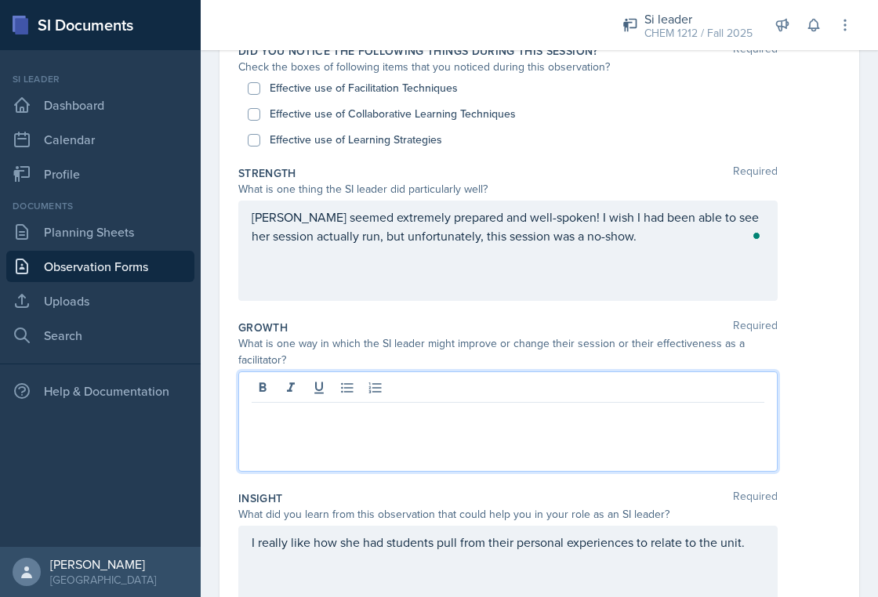
click at [660, 253] on div "Rayann seemed extremely prepared and well-spoken! I wish I had been able to see…" at bounding box center [507, 251] width 539 height 100
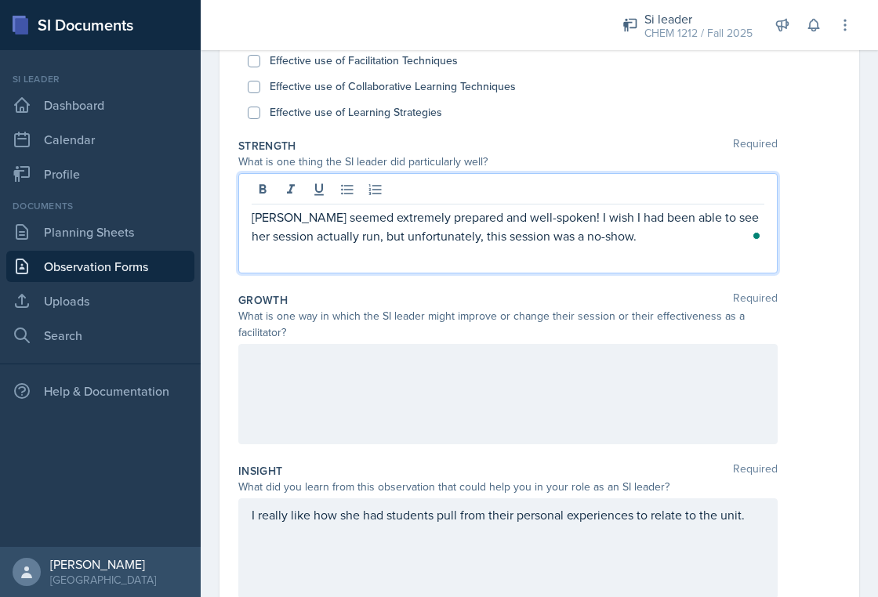
click at [561, 423] on div at bounding box center [507, 394] width 539 height 100
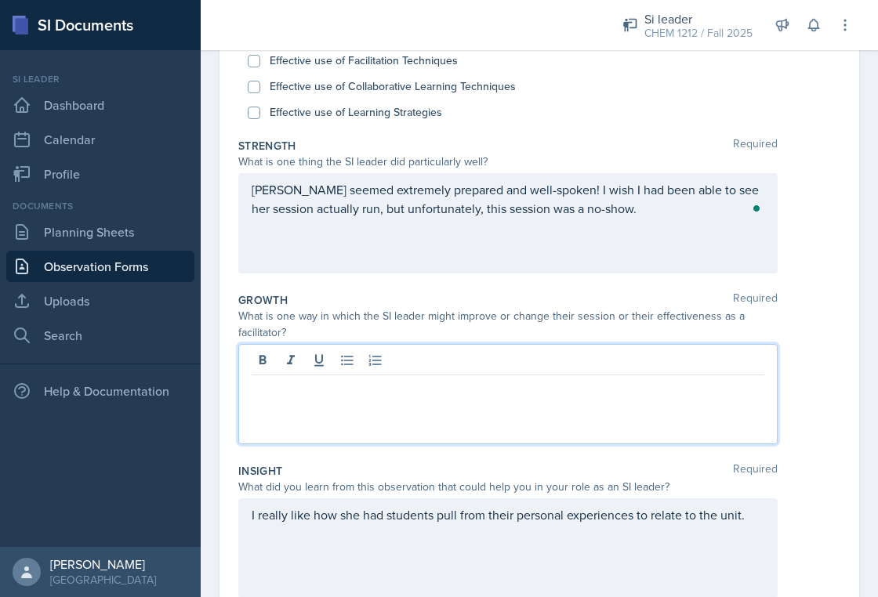
click at [561, 423] on div "Growth Required What is one way in which the SI leader might improve or change …" at bounding box center [539, 371] width 602 height 171
click at [476, 383] on p "Marketing sessions can be really hard and sometimes nothing you can say will fi…" at bounding box center [508, 370] width 512 height 38
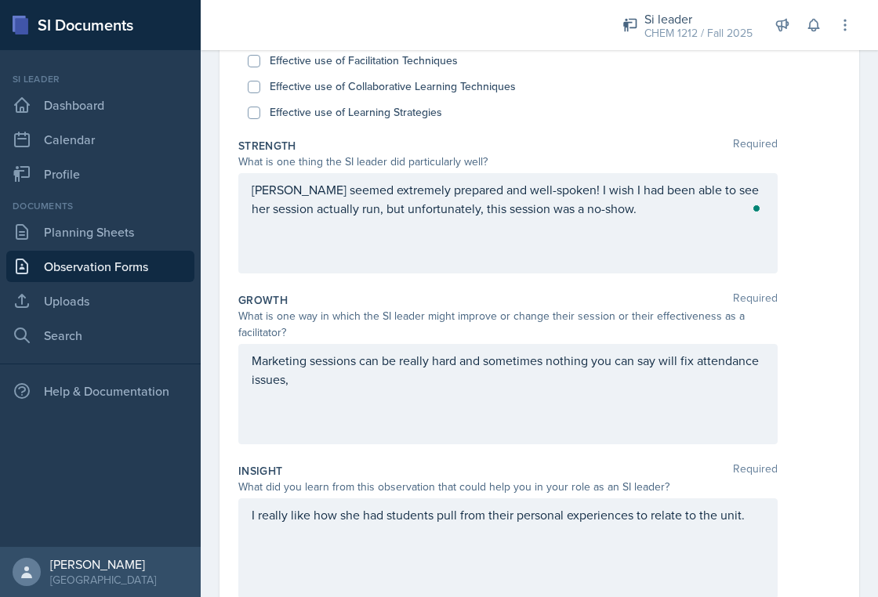
click at [448, 407] on div "Marketing sessions can be really hard and sometimes nothing you can say will fi…" at bounding box center [507, 394] width 539 height 100
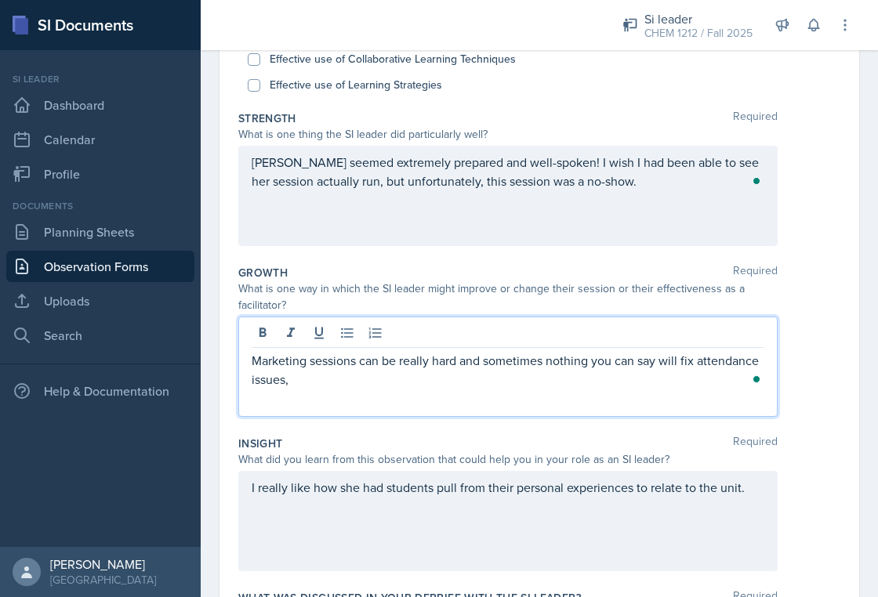
click at [458, 389] on div "Marketing sessions can be really hard and sometimes nothing you can say will fi…" at bounding box center [507, 367] width 539 height 100
